Goal: Information Seeking & Learning: Check status

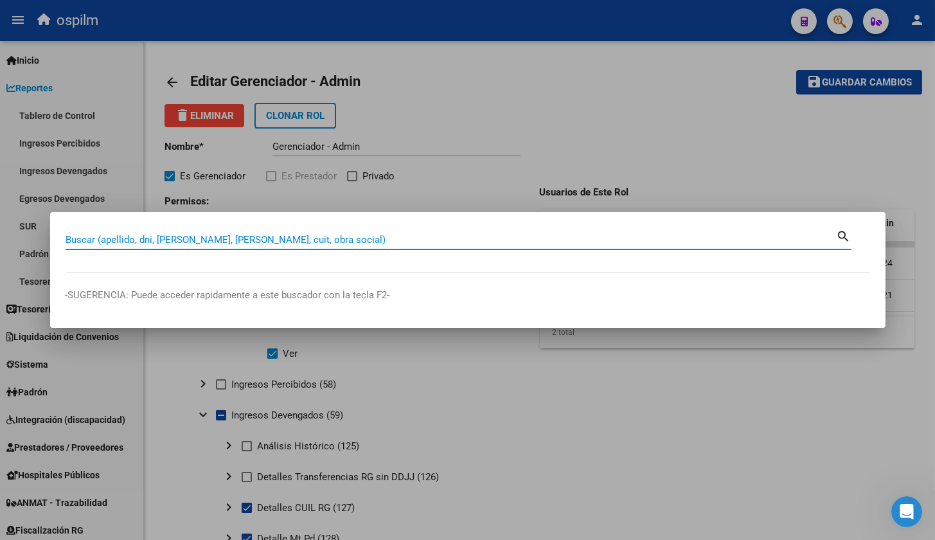
click at [298, 231] on div "Buscar (apellido, dni, [PERSON_NAME], [PERSON_NAME], cuit, obra social)" at bounding box center [451, 239] width 771 height 19
type input "32944071"
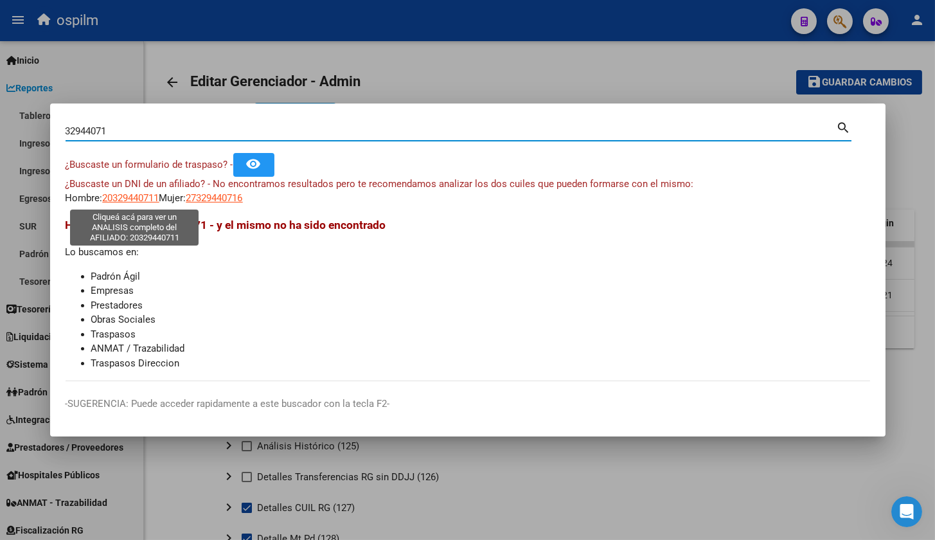
click at [136, 199] on span "20329440711" at bounding box center [131, 198] width 57 height 12
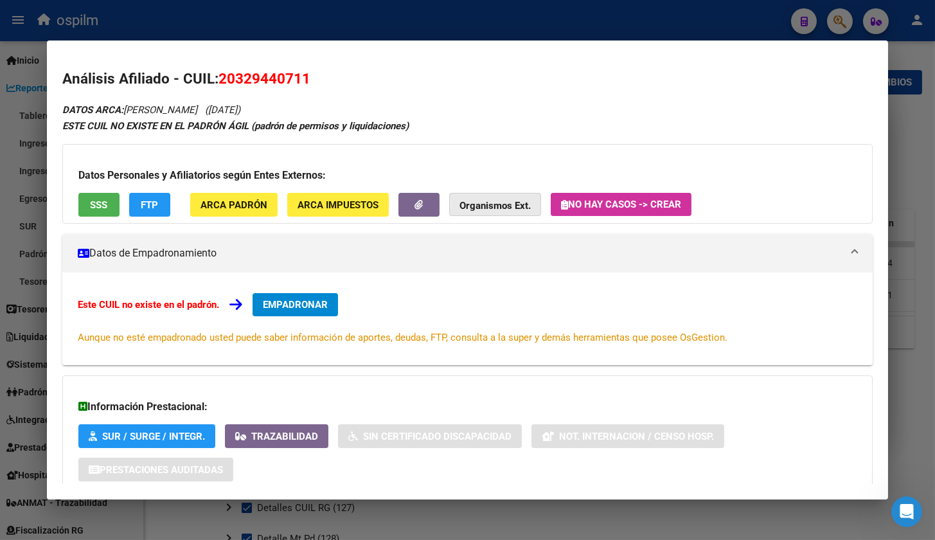
click at [509, 201] on strong "Organismos Ext." at bounding box center [495, 206] width 71 height 12
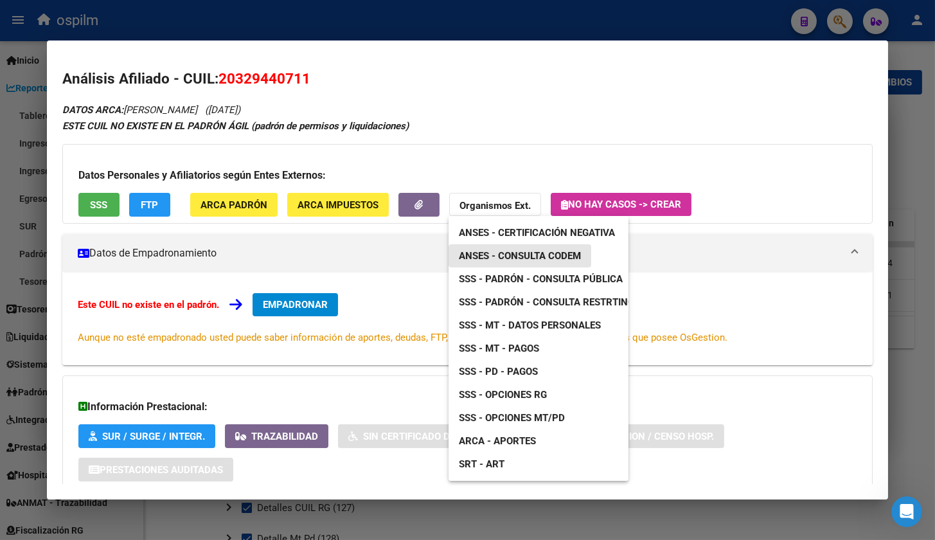
click at [513, 250] on span "ANSES - Consulta CODEM" at bounding box center [520, 256] width 122 height 12
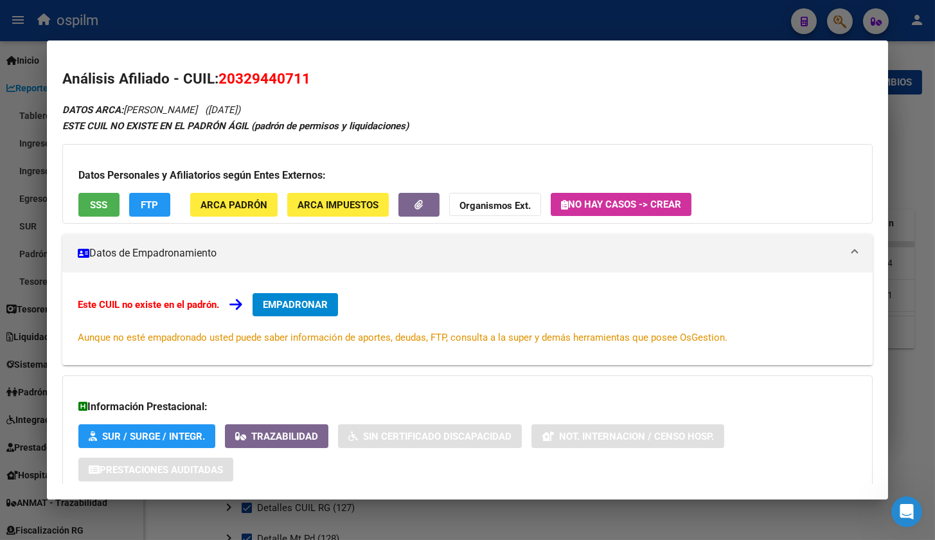
click at [635, 190] on div "Datos Personales y Afiliatorios según Entes Externos: SSS FTP ARCA Padrón ARCA …" at bounding box center [467, 184] width 811 height 80
click at [635, 208] on span "No hay casos -> Crear" at bounding box center [621, 205] width 120 height 12
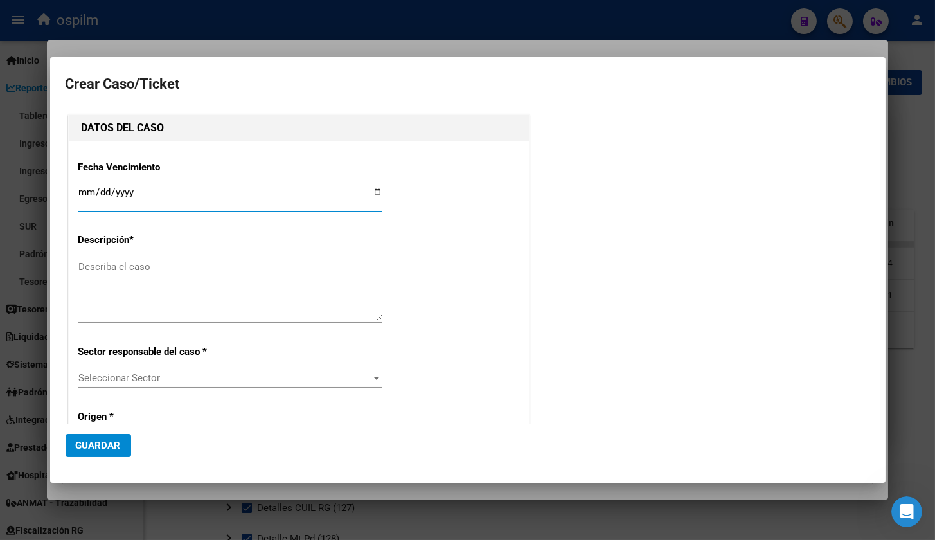
type input "[PERSON_NAME]"
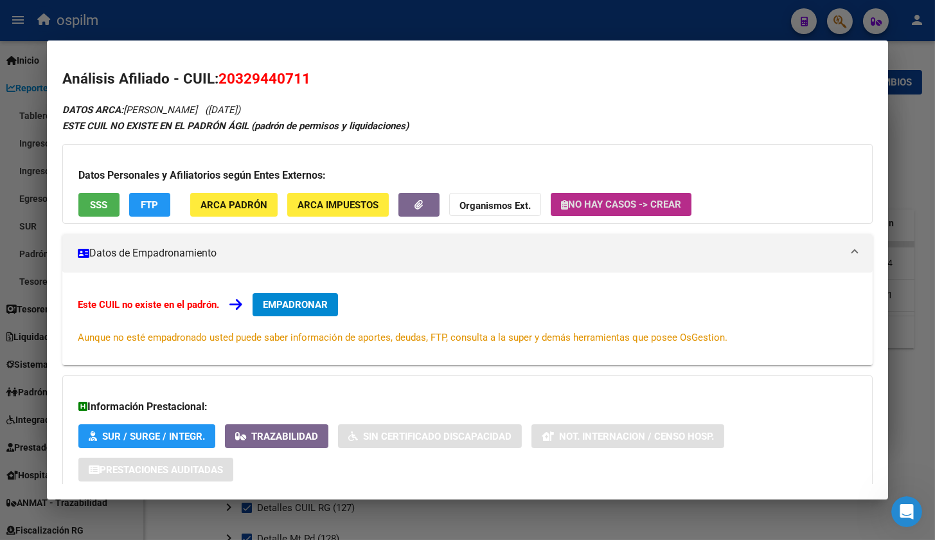
click at [479, 201] on strong "Organismos Ext." at bounding box center [495, 206] width 71 height 12
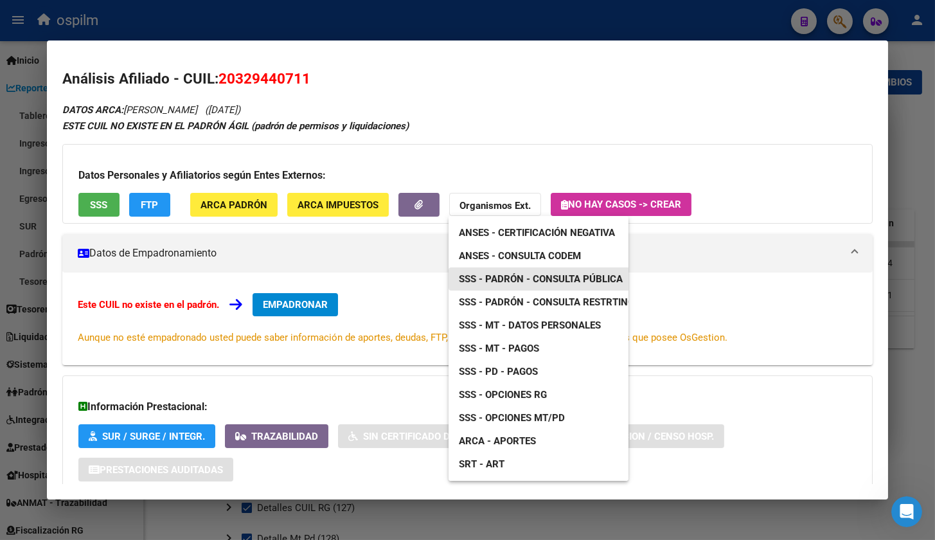
click at [515, 274] on span "SSS - Padrón - Consulta Pública" at bounding box center [541, 279] width 164 height 12
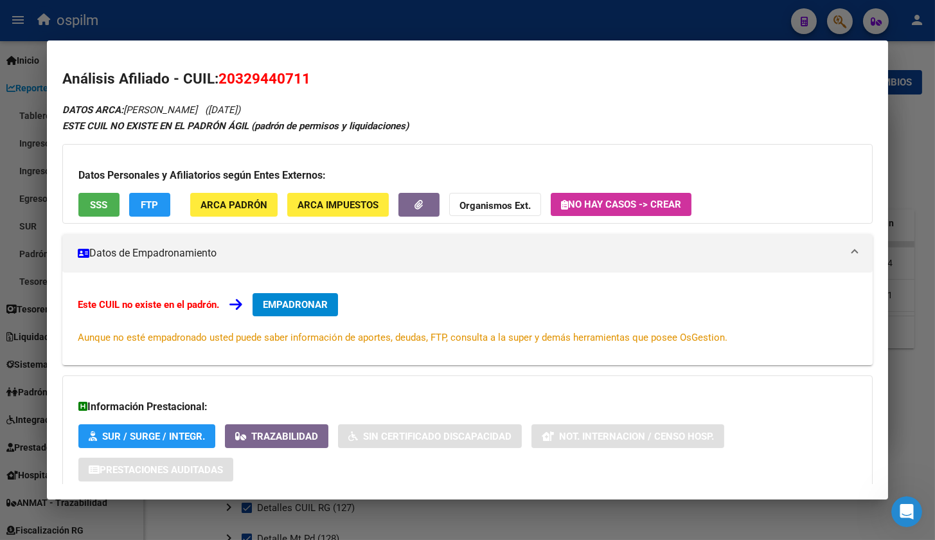
click at [482, 202] on strong "Organismos Ext." at bounding box center [495, 206] width 71 height 12
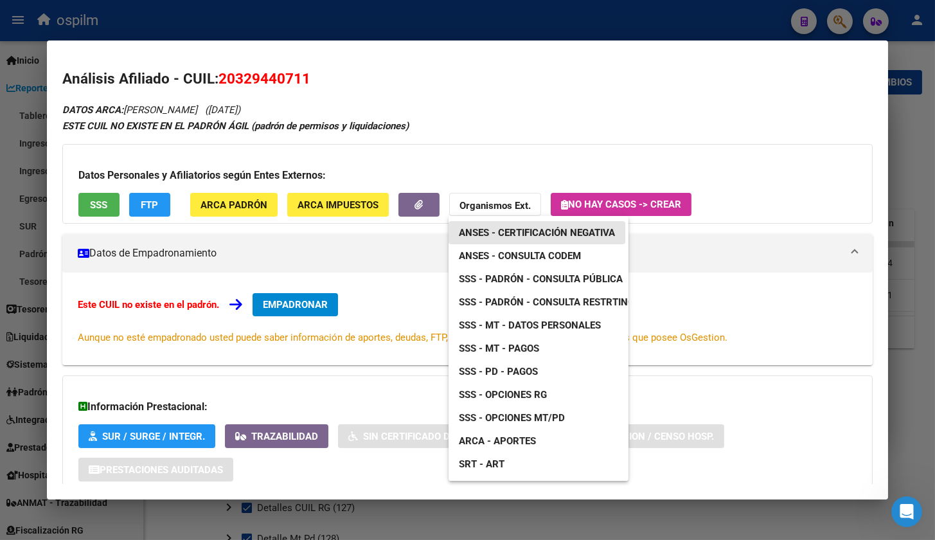
click at [520, 233] on span "ANSES - Certificación Negativa" at bounding box center [537, 233] width 156 height 12
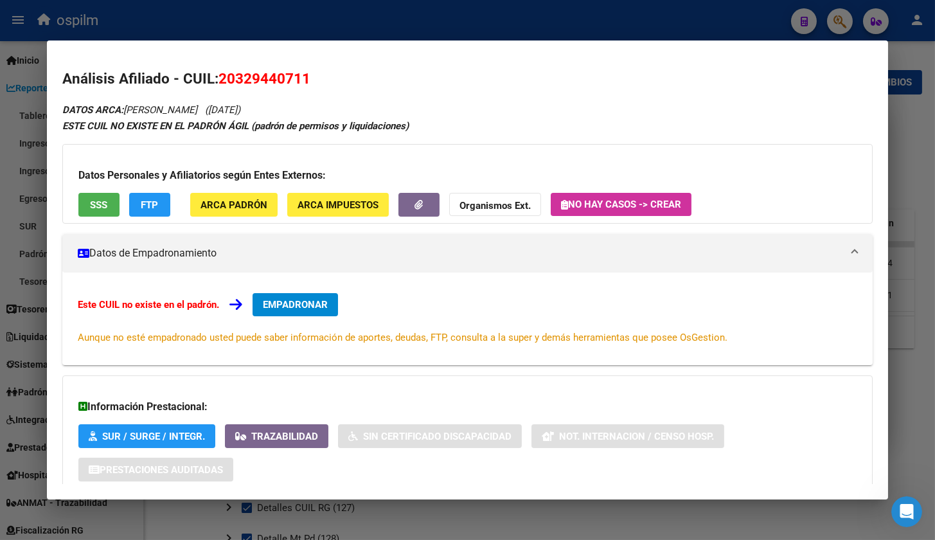
drag, startPoint x: 238, startPoint y: 76, endPoint x: 298, endPoint y: 79, distance: 60.5
click at [298, 79] on span "20329440711" at bounding box center [265, 78] width 92 height 17
copy span "32944071"
